Goal: Use online tool/utility: Utilize a website feature to perform a specific function

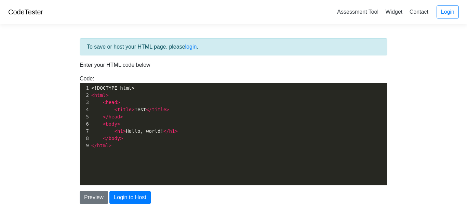
click at [120, 99] on pre "< head >" at bounding box center [238, 102] width 297 height 7
type textarea "<!DOCTYPE html> <html> <head> <title>Test</title> </head> <body> <h1>Hello, wor…"
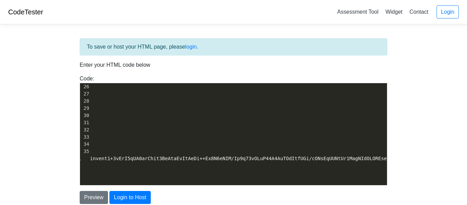
scroll to position [0, 3494]
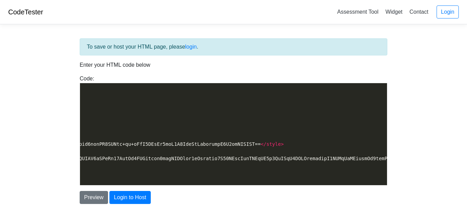
type textarea "<style type="eaglercraft" id="eaglercraftXClientSignature">data:application/oct…"
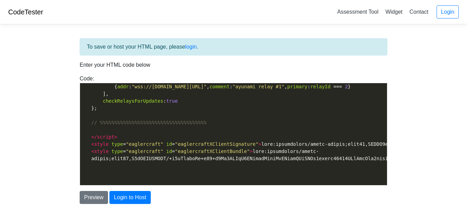
scroll to position [0, 0]
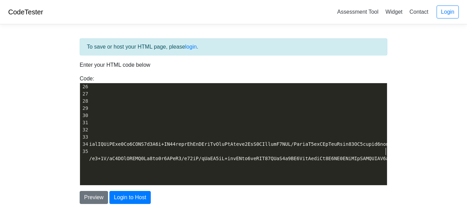
type textarea ">"
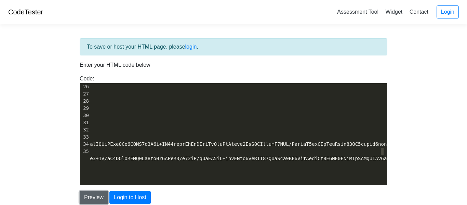
click at [101, 197] on button "Preview" at bounding box center [94, 197] width 28 height 13
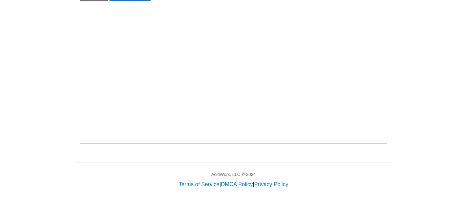
scroll to position [0, 0]
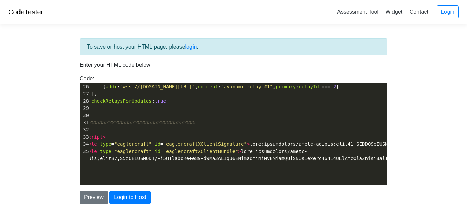
click at [162, 101] on span "true" at bounding box center [160, 100] width 12 height 5
click at [162, 101] on span "checkRelaysForUpdates : true" at bounding box center [123, 100] width 86 height 5
type textarea "],"
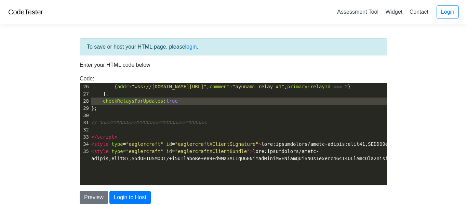
click at [162, 101] on span "checkRelaysForUpdates : true" at bounding box center [134, 100] width 86 height 5
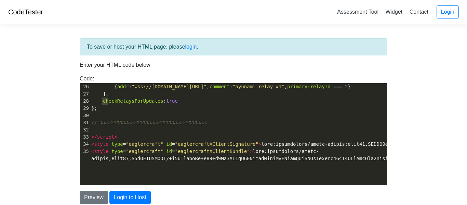
click at [162, 101] on span "checkRelaysForUpdates : true" at bounding box center [134, 100] width 86 height 5
type textarea "],"
